Goal: Task Accomplishment & Management: Manage account settings

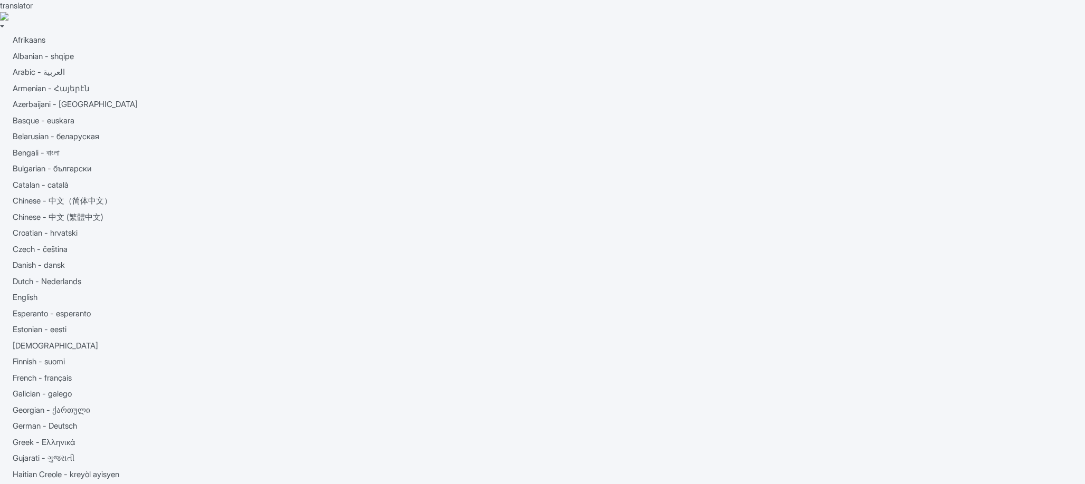
type input "[EMAIL_ADDRESS][DOMAIN_NAME]"
type input "Logging in..."
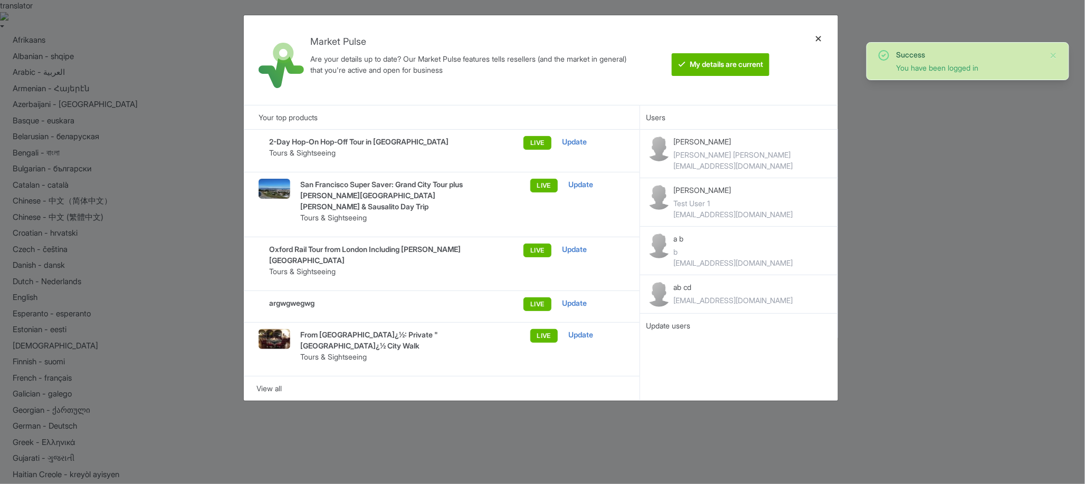
click at [825, 40] on div at bounding box center [818, 60] width 25 height 73
click at [822, 40] on div at bounding box center [818, 60] width 25 height 73
